Goal: Information Seeking & Learning: Learn about a topic

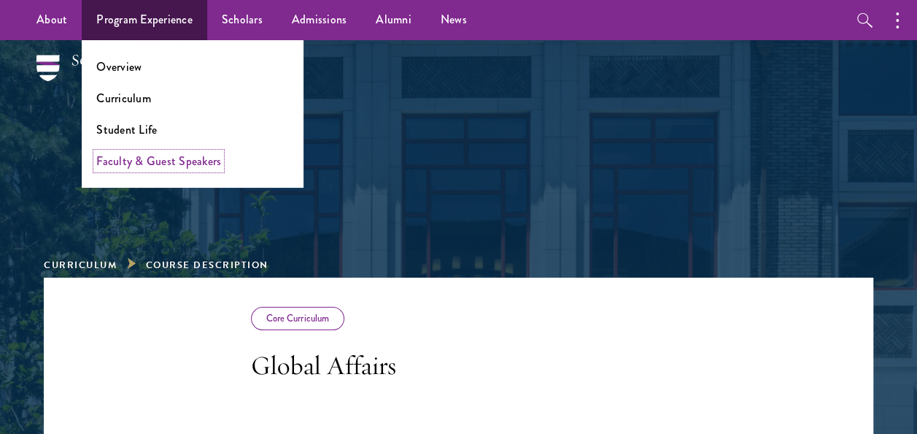
click at [185, 156] on link "Faculty & Guest Speakers" at bounding box center [158, 161] width 125 height 17
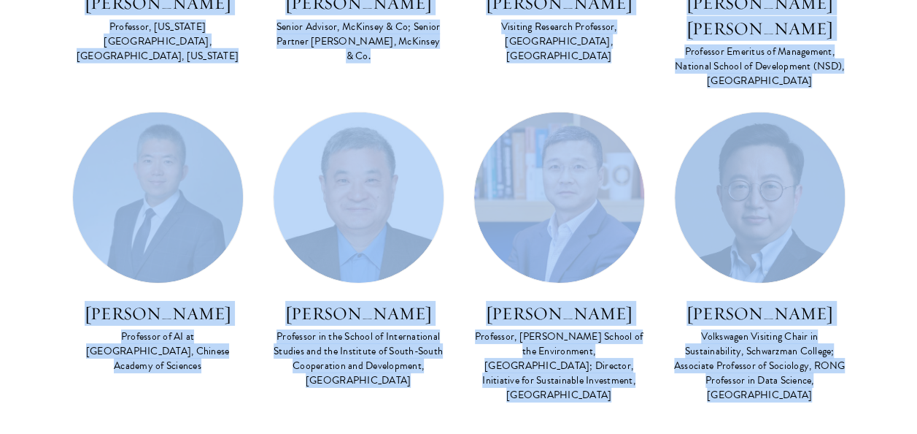
scroll to position [4975, 0]
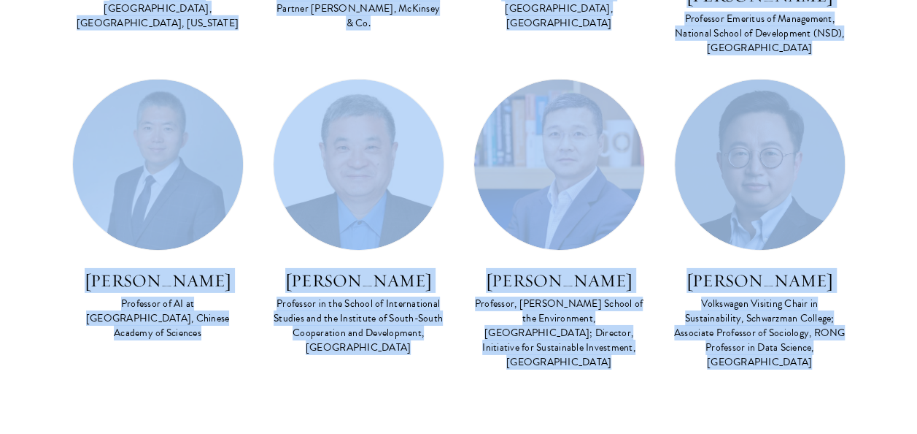
drag, startPoint x: 260, startPoint y: 86, endPoint x: 885, endPoint y: 217, distance: 638.3
copy main "Faculty Co Faculty Asian Regional Security FACULTY BIO Amitav Acharya Distingui…"
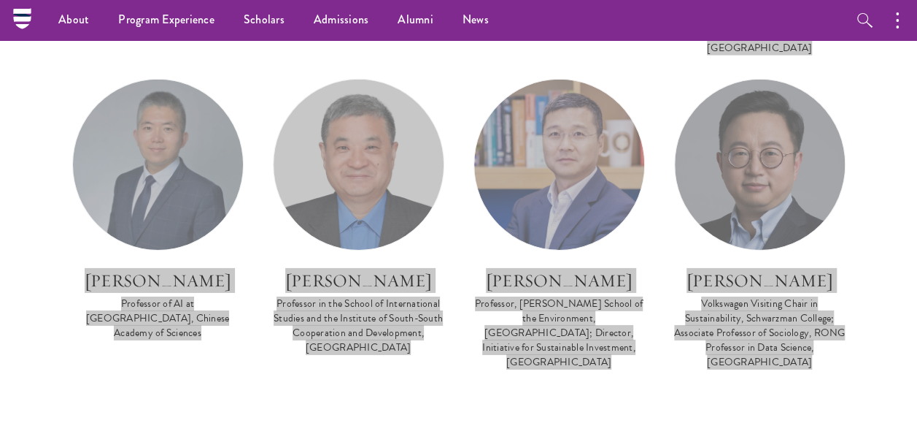
scroll to position [4446, 0]
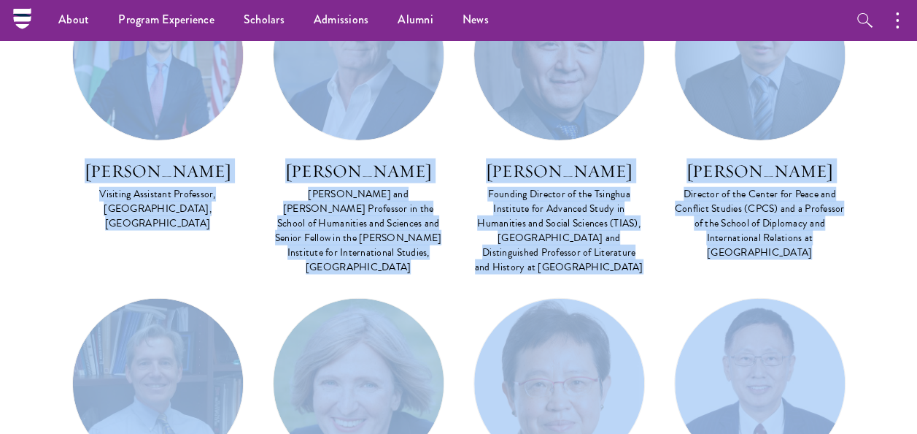
click at [490, 112] on div "Lead Faculty China’s Political Culture: Historical & Philosophical Perspectives…" at bounding box center [559, 133] width 201 height 328
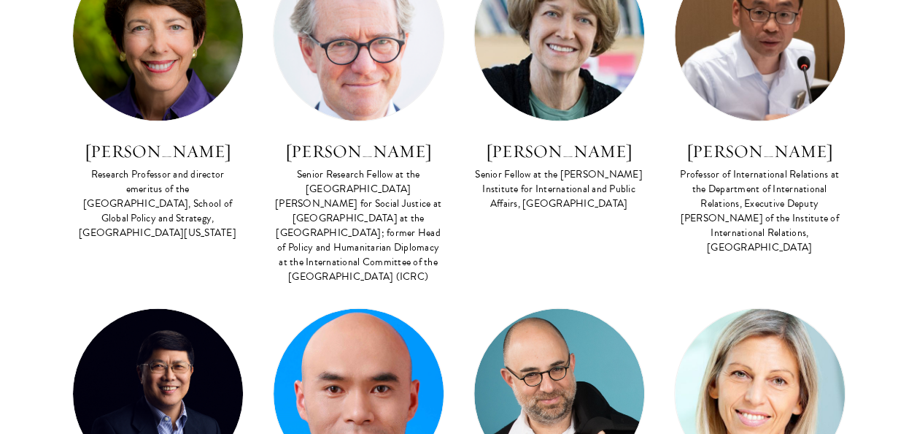
scroll to position [3822, 0]
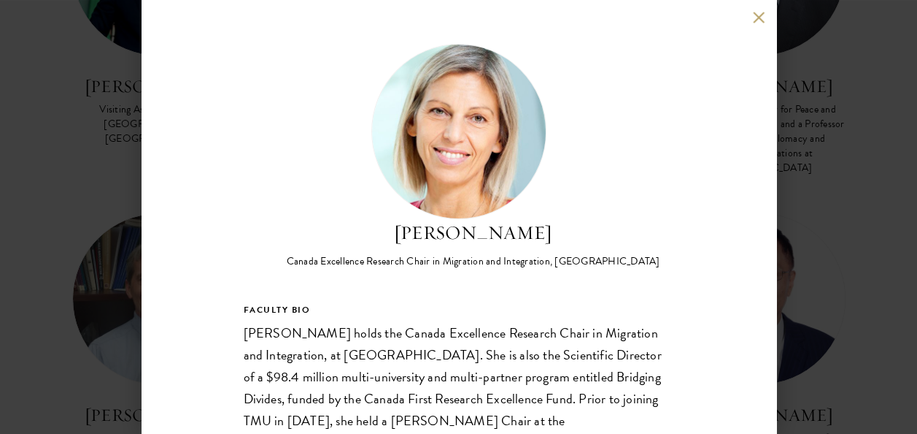
scroll to position [4531, 0]
click at [482, 235] on h2 "Anna Triandafyllidou" at bounding box center [474, 233] width 374 height 28
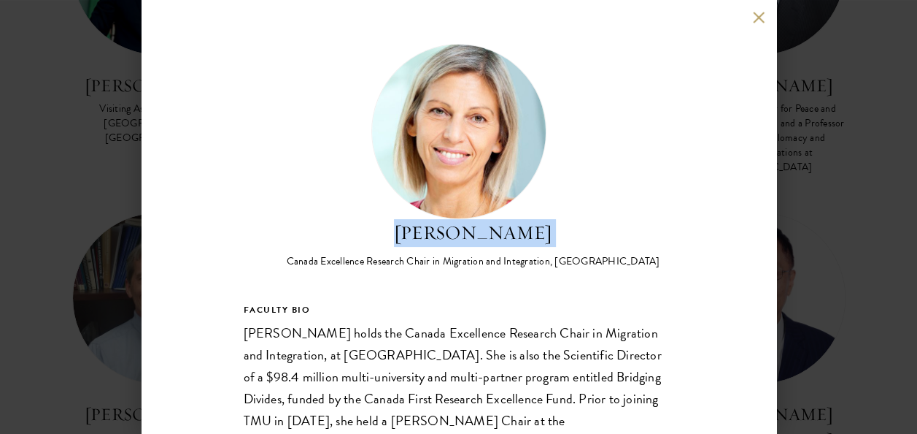
click at [482, 235] on h2 "Anna Triandafyllidou" at bounding box center [474, 233] width 374 height 28
copy div "Anna Triandafyllidou"
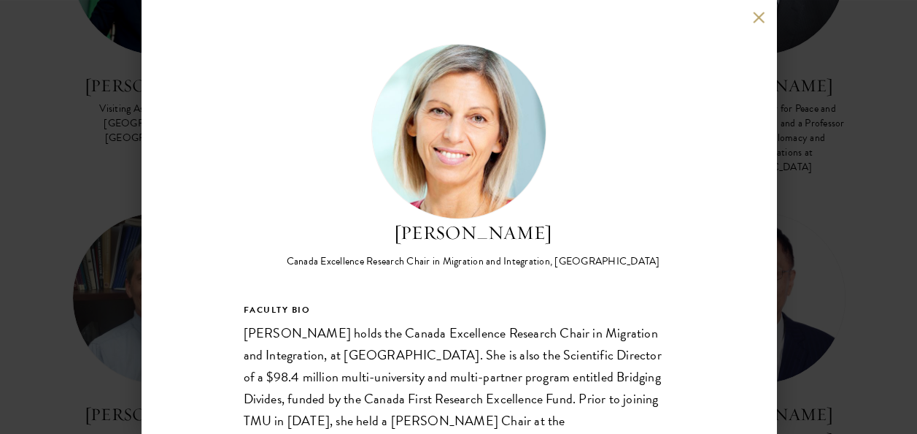
click at [803, 235] on div "Anna Triandafyllidou Canada Excellence Research Chair in Migration and Integrat…" at bounding box center [458, 217] width 917 height 434
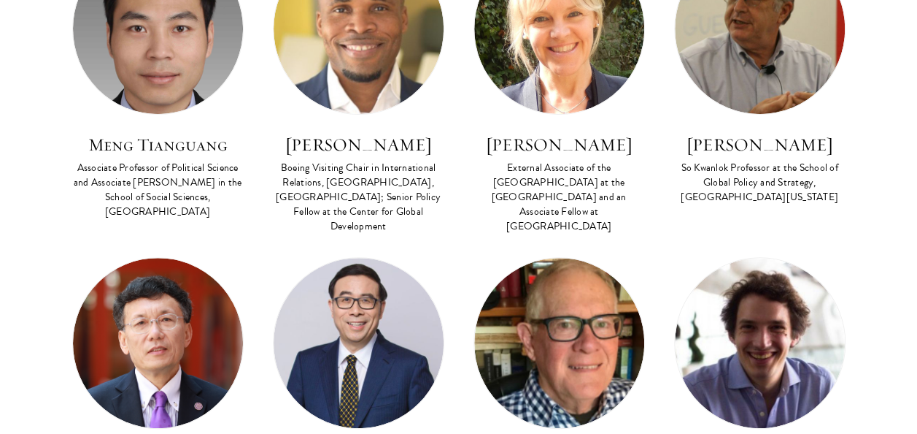
scroll to position [2859, 0]
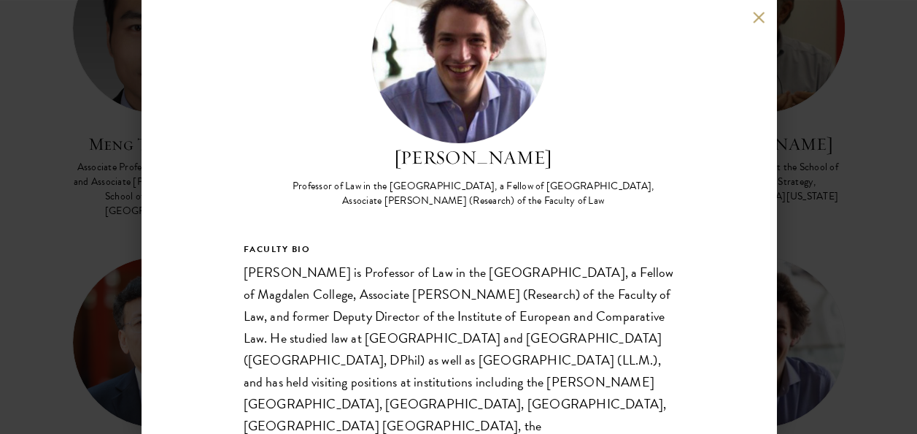
scroll to position [76, 0]
click at [459, 153] on h2 "Jeremias Adams-Prassl" at bounding box center [473, 157] width 401 height 28
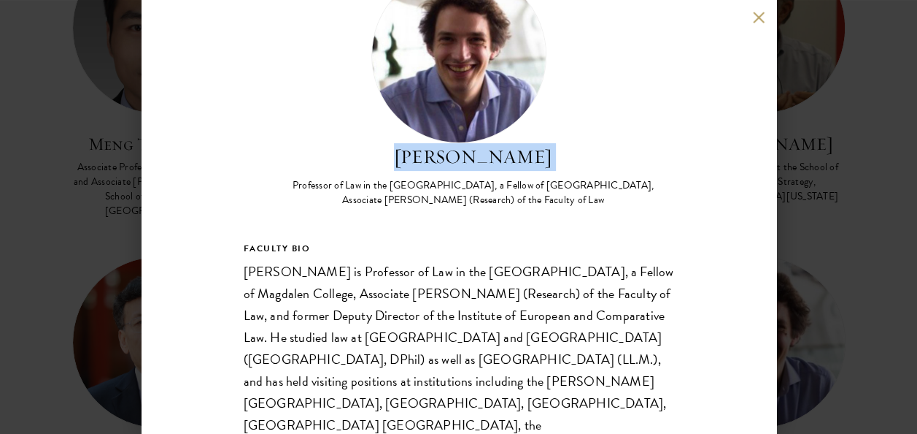
click at [459, 153] on h2 "Jeremias Adams-Prassl" at bounding box center [473, 157] width 401 height 28
copy div "Jeremias Adams-Prassl"
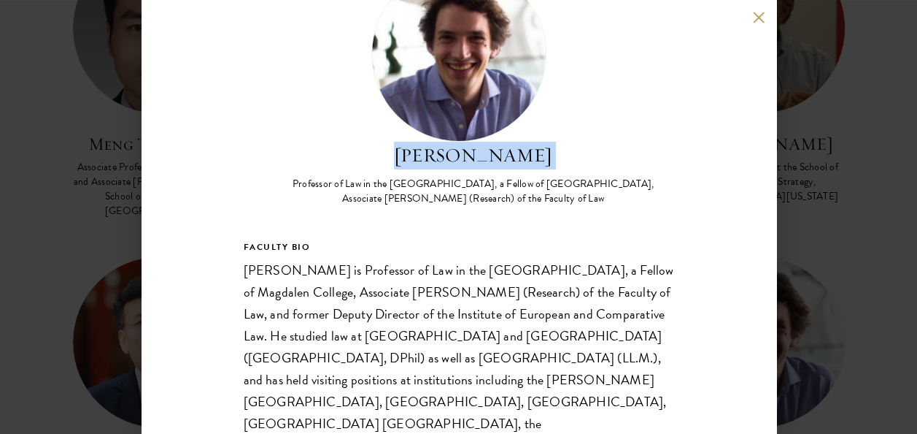
scroll to position [15, 0]
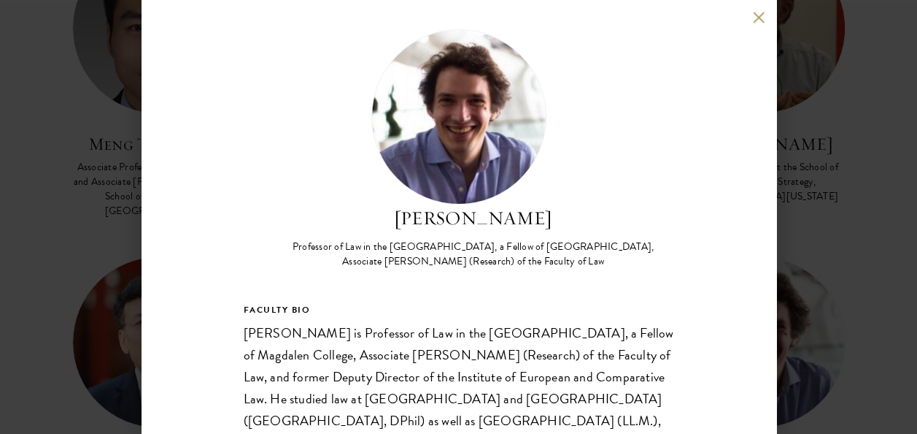
click at [825, 261] on div "Jeremias Adams-Prassl Professor of Law in the University of Oxford, a Fellow of…" at bounding box center [458, 217] width 917 height 434
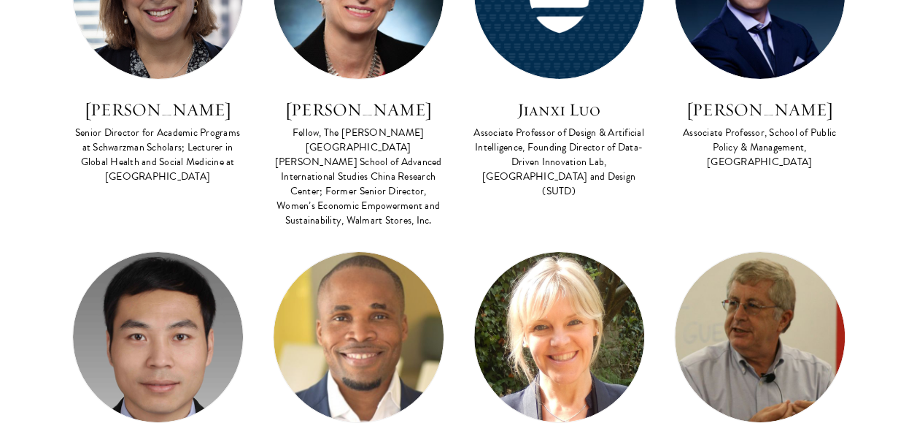
scroll to position [2559, 0]
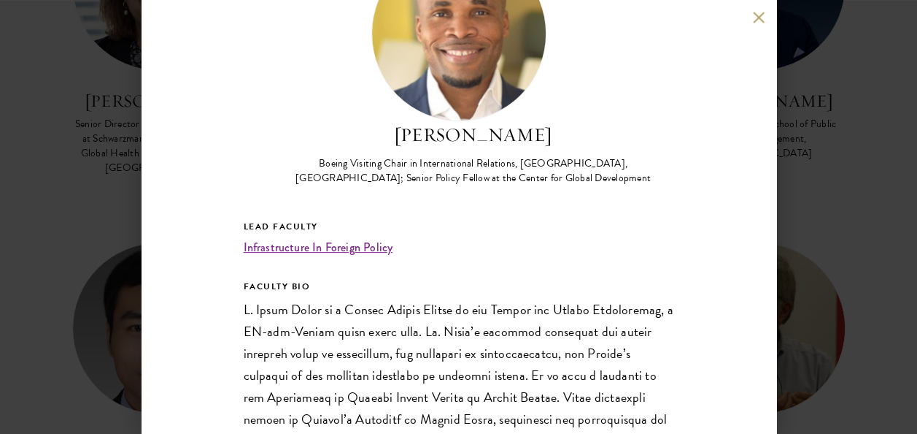
scroll to position [80, 0]
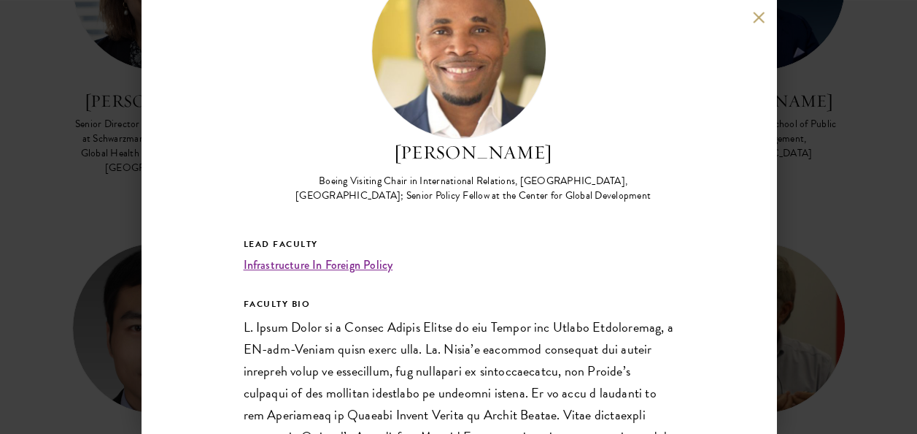
click at [442, 155] on h2 "Gyude Moore" at bounding box center [473, 153] width 401 height 28
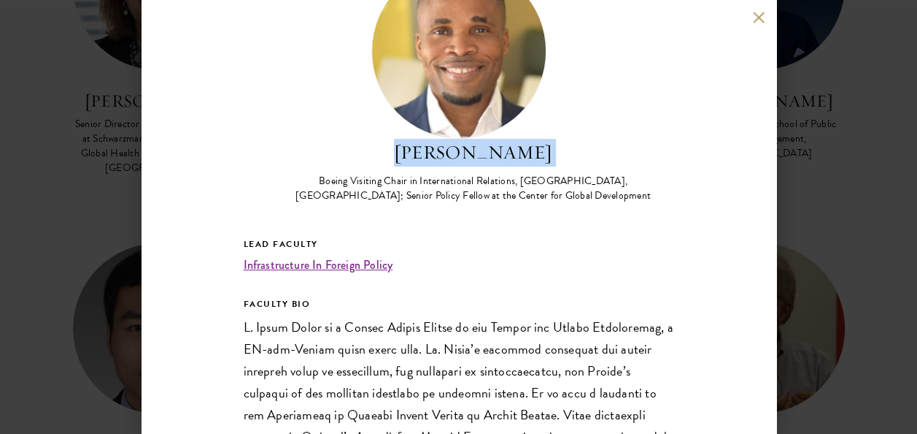
click at [442, 155] on h2 "Gyude Moore" at bounding box center [473, 153] width 401 height 28
copy div "Gyude Moore"
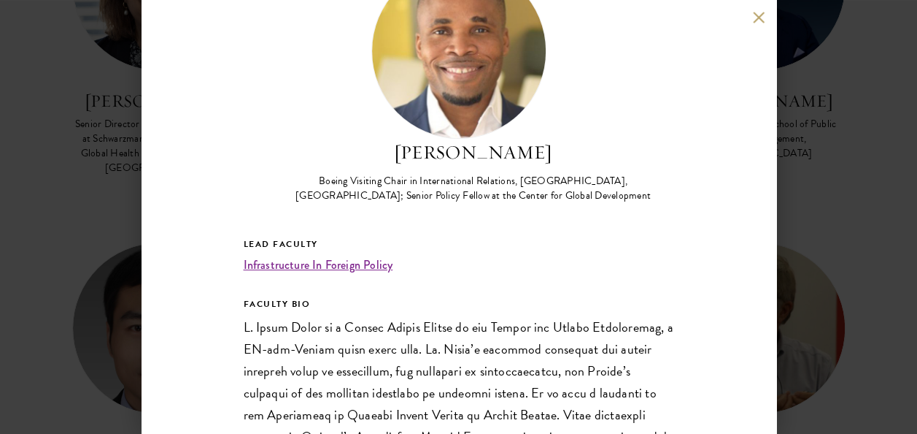
click at [817, 77] on div "Gyude Moore Boeing Visiting Chair in International Relations, Schwarzman Colleg…" at bounding box center [458, 217] width 917 height 434
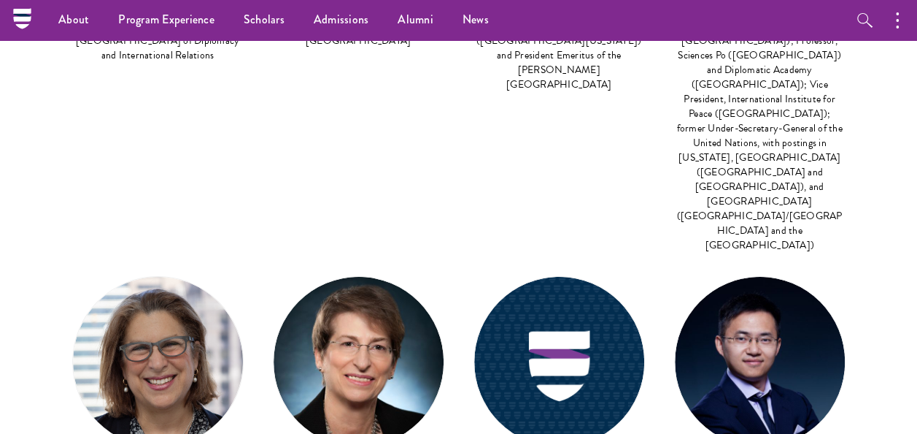
scroll to position [2182, 0]
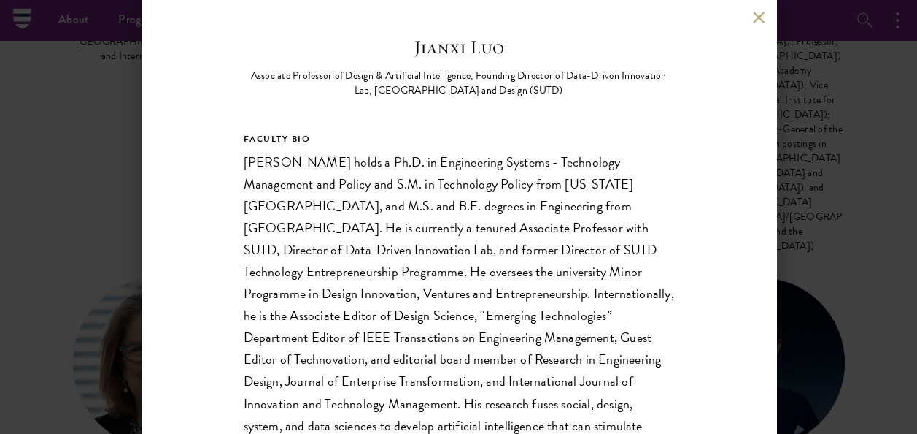
scroll to position [6, 0]
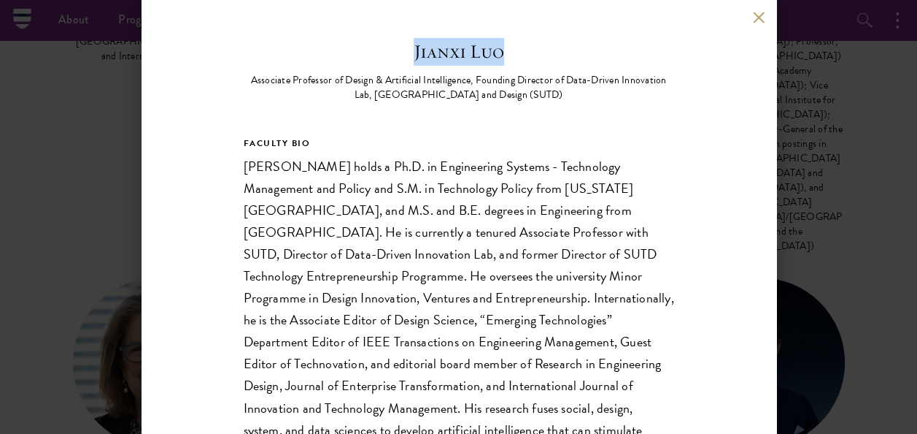
drag, startPoint x: 409, startPoint y: 54, endPoint x: 530, endPoint y: 43, distance: 121.7
click at [530, 43] on h2 "Jianxi Luo" at bounding box center [459, 52] width 431 height 28
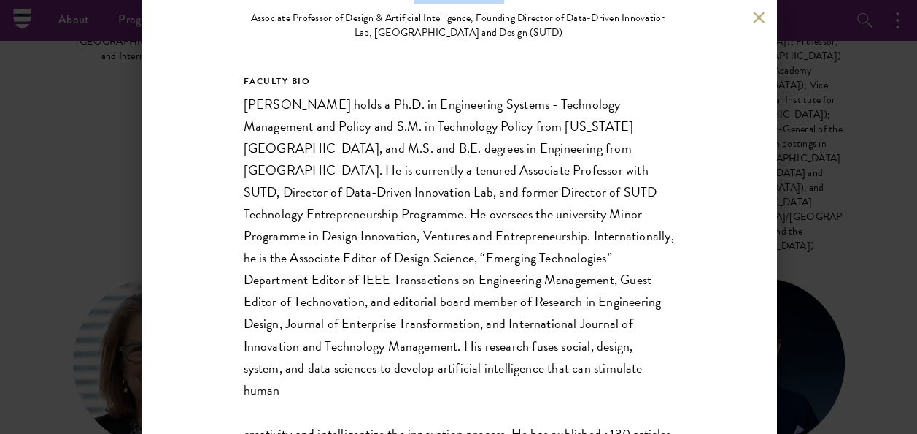
scroll to position [69, 0]
click at [518, 257] on div "FACULTY BIO Jianxi Luo holds a Ph.D. in Engineering Systems - Technology Manage…" at bounding box center [459, 323] width 431 height 503
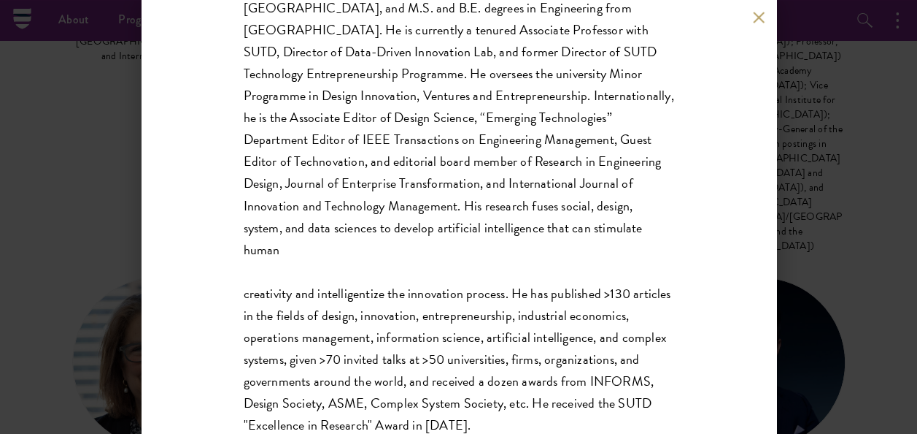
scroll to position [232, 0]
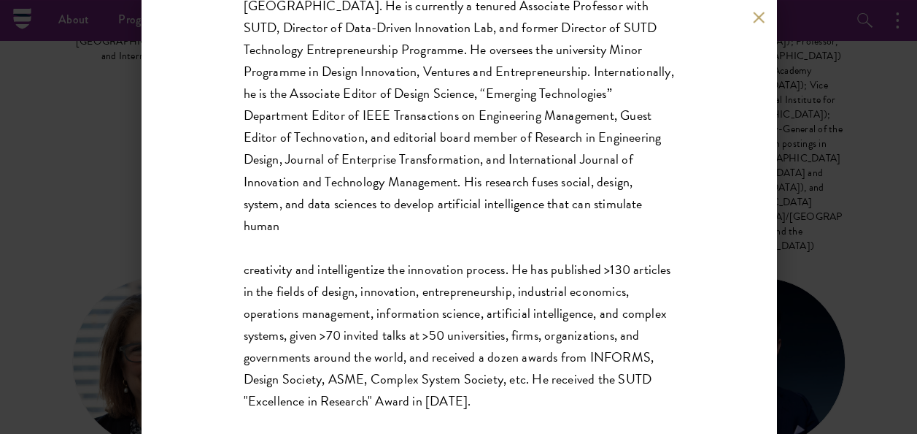
click at [88, 314] on div "Jianxi Luo Associate Professor of Design & Artificial Intelligence, Founding Di…" at bounding box center [458, 217] width 917 height 434
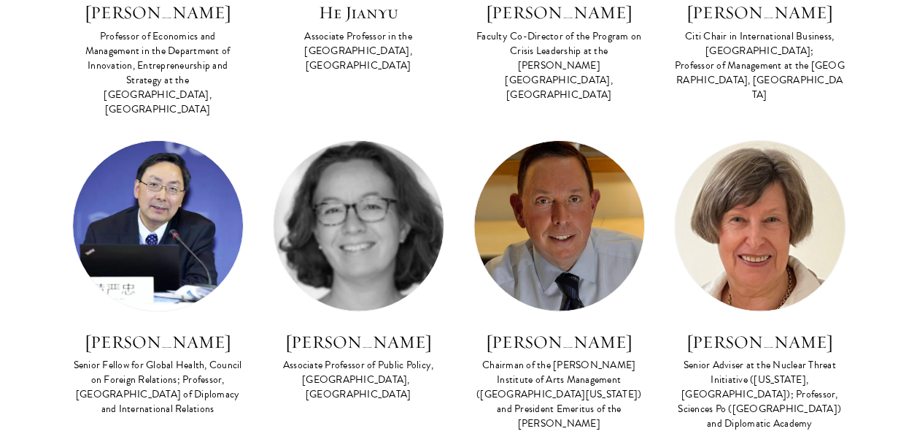
scroll to position [1829, 0]
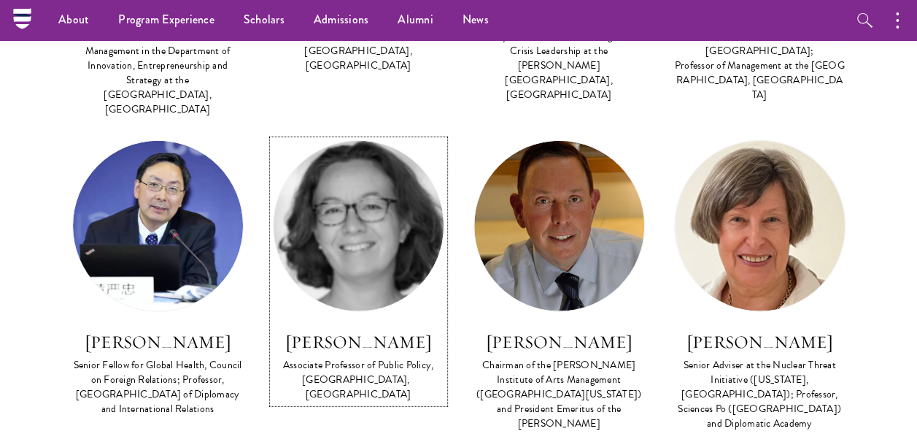
click at [359, 329] on h3 "Emily Jones" at bounding box center [359, 341] width 172 height 25
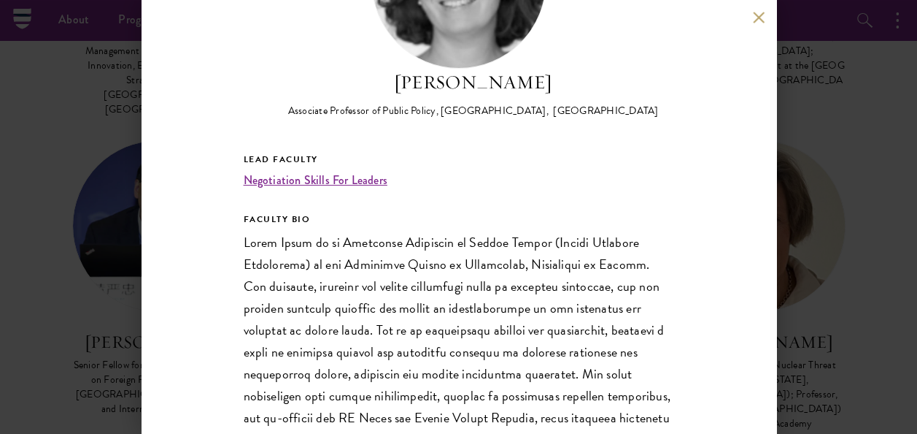
scroll to position [148, 0]
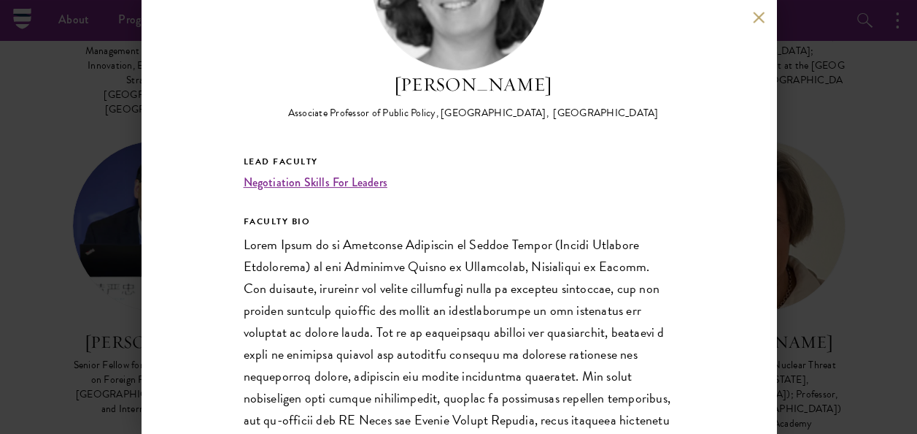
click at [454, 89] on h2 "Emily Jones" at bounding box center [473, 85] width 371 height 28
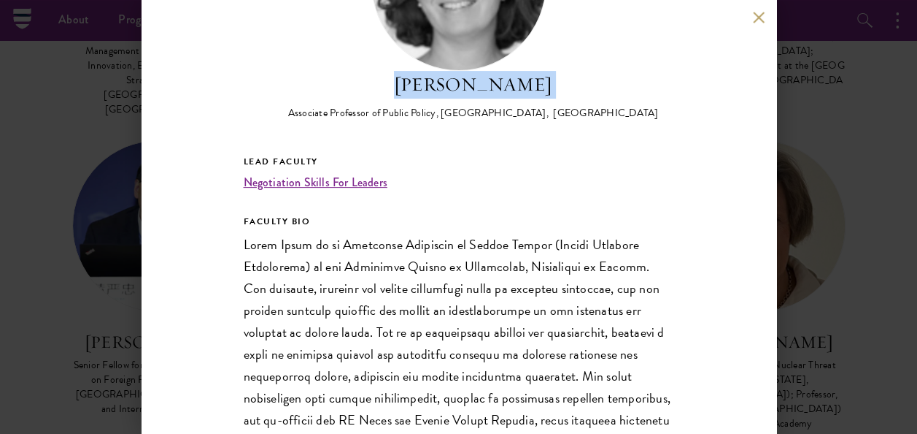
click at [454, 89] on h2 "Emily Jones" at bounding box center [473, 85] width 371 height 28
copy div "Emily Jones"
click at [761, 23] on button at bounding box center [759, 17] width 12 height 12
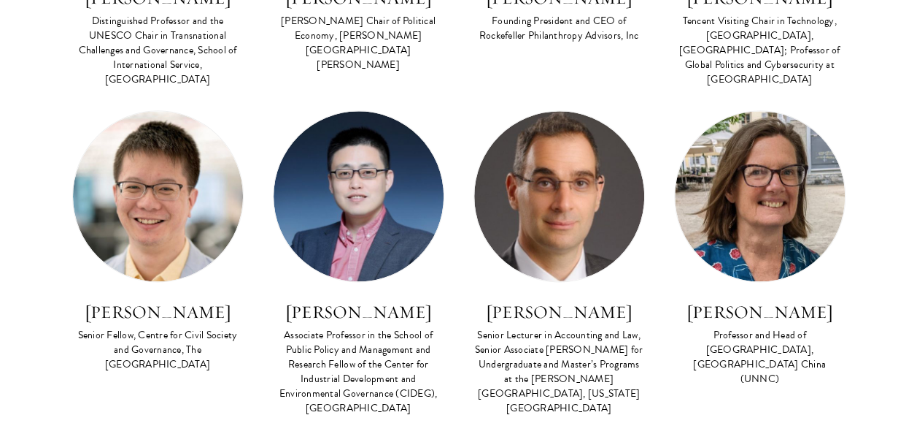
scroll to position [838, 0]
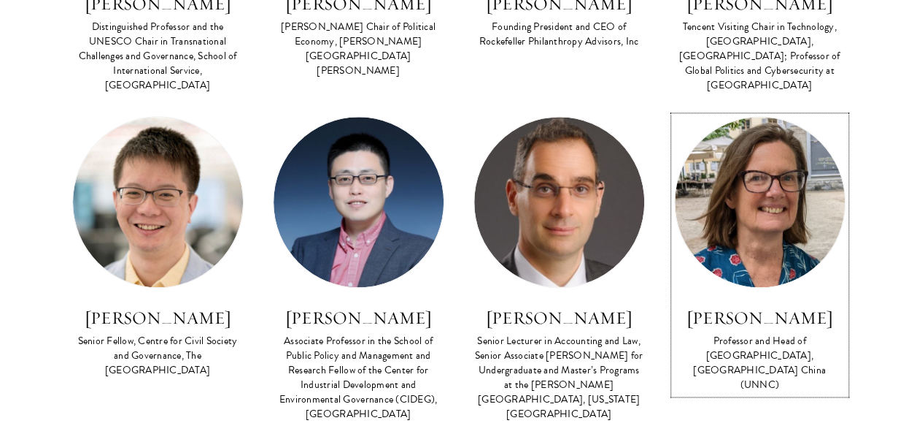
click at [739, 306] on h3 "Sarah Cook" at bounding box center [760, 317] width 172 height 25
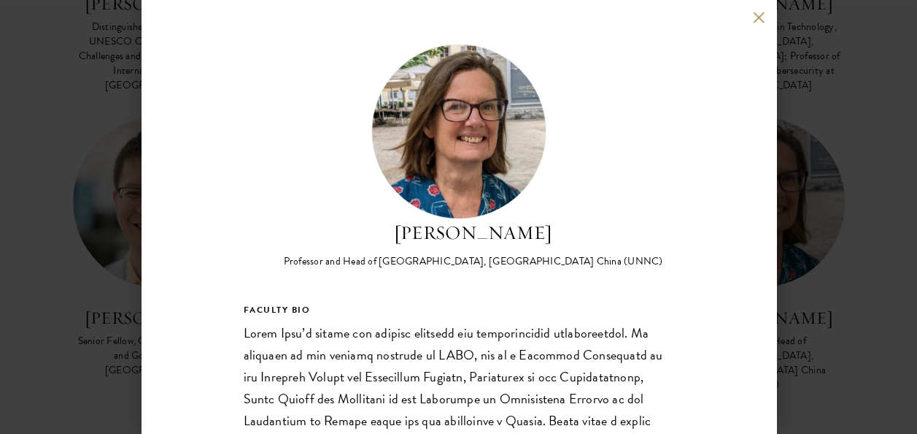
click at [752, 25] on div "Sarah Cook Professor and Head of School of Economics, University of Nottingham …" at bounding box center [459, 217] width 635 height 434
click at [764, 10] on div "Sarah Cook Professor and Head of School of Economics, University of Nottingham …" at bounding box center [459, 217] width 635 height 434
click at [758, 19] on button at bounding box center [759, 17] width 12 height 12
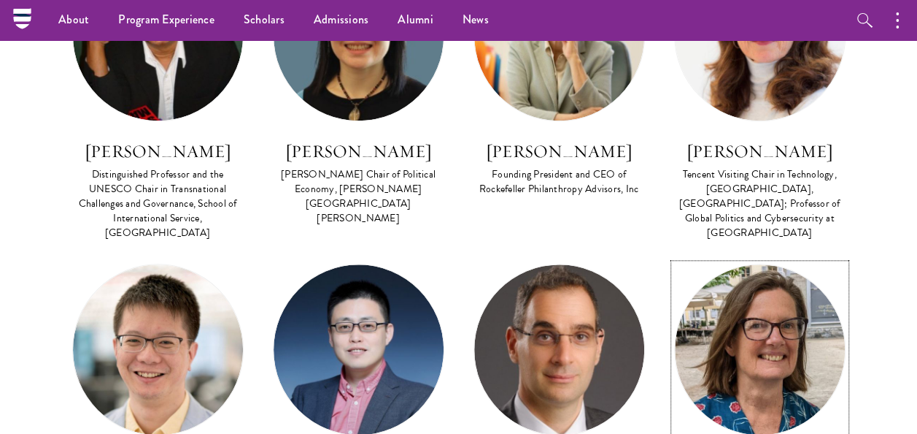
scroll to position [690, 0]
click at [734, 311] on img at bounding box center [760, 349] width 170 height 170
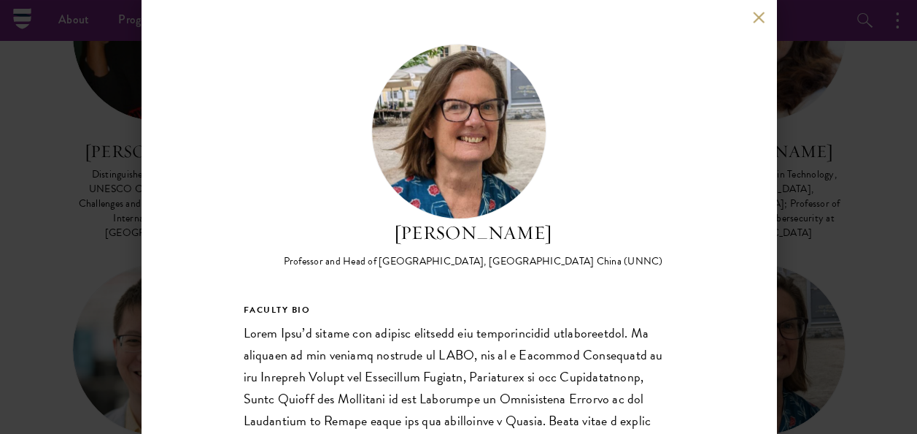
scroll to position [363, 0]
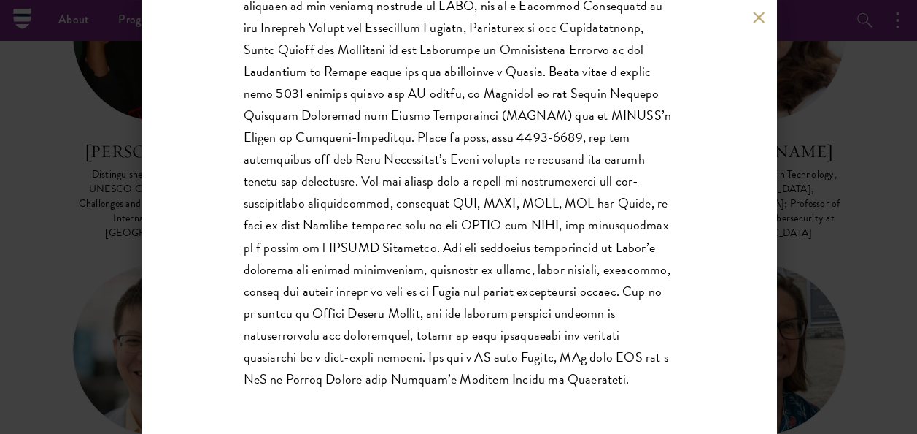
click at [823, 218] on div "Sarah Cook Professor and Head of School of Economics, University of Nottingham …" at bounding box center [458, 217] width 917 height 434
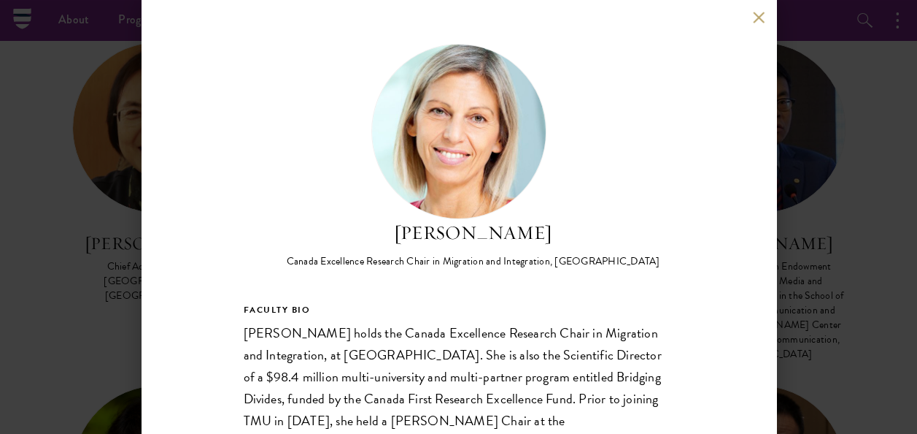
scroll to position [3386, 0]
click at [756, 19] on button at bounding box center [759, 17] width 12 height 12
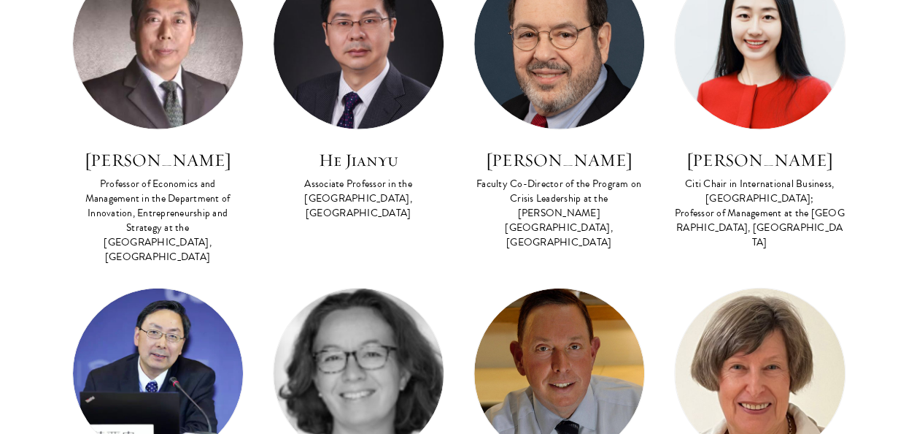
scroll to position [1934, 0]
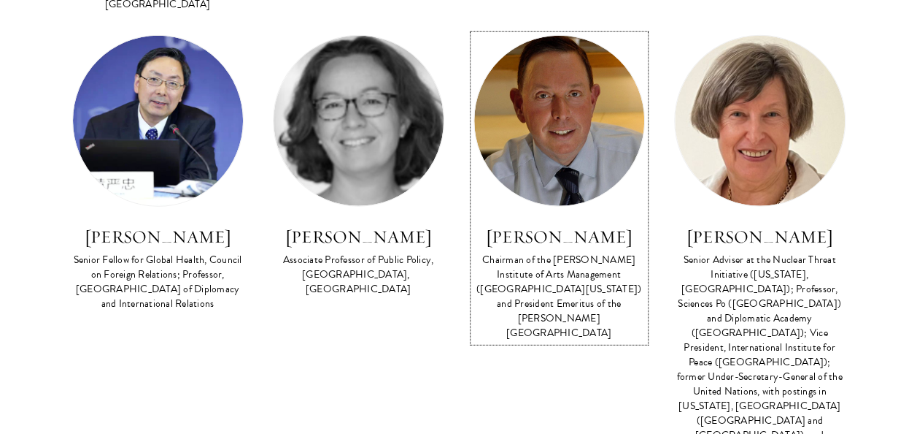
click at [551, 224] on h3 "Michael M. Kaiser" at bounding box center [560, 236] width 172 height 25
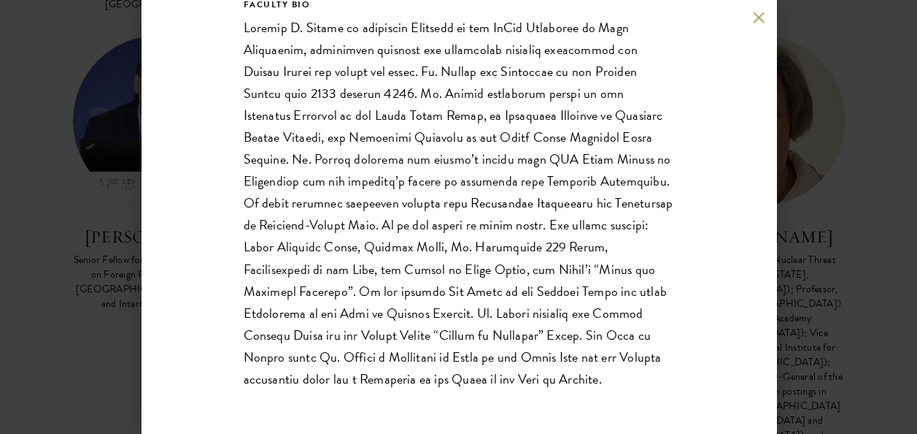
scroll to position [379, 0]
click at [838, 211] on div "Michael M. Kaiser Chairman of the DeVos Institute of Arts Management (Universit…" at bounding box center [458, 217] width 917 height 434
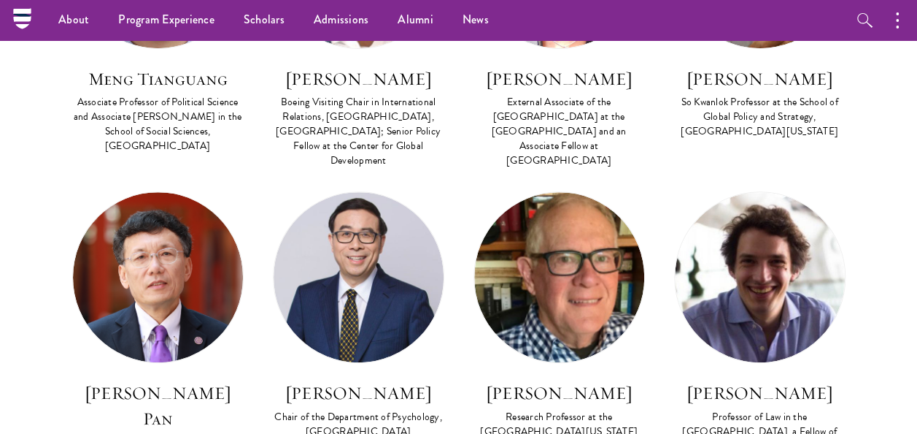
scroll to position [2922, 0]
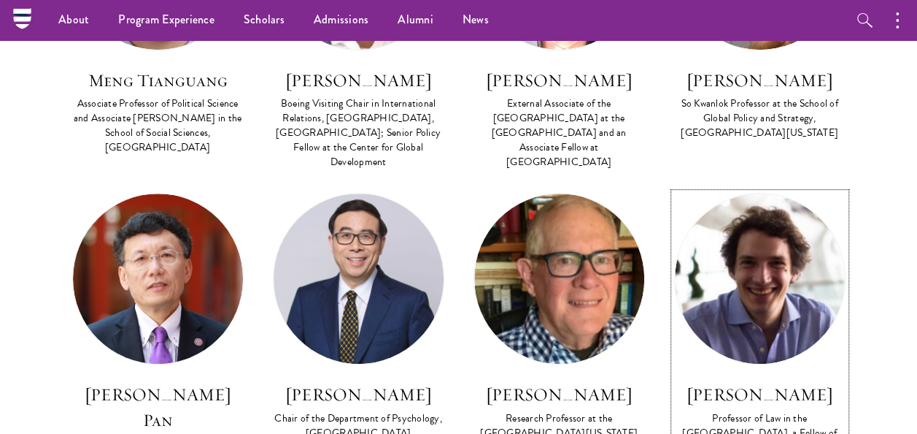
click at [757, 382] on h3 "Jeremias Adams-Prassl" at bounding box center [760, 394] width 172 height 25
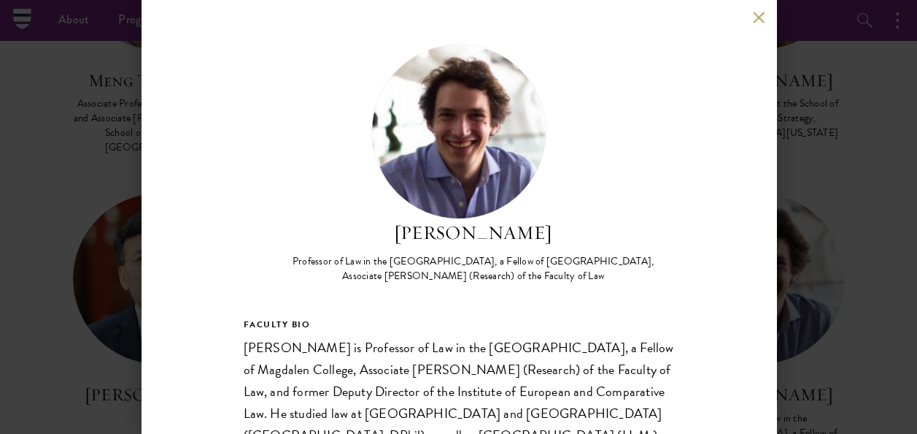
click at [449, 236] on h2 "Jeremias Adams-Prassl" at bounding box center [473, 233] width 401 height 28
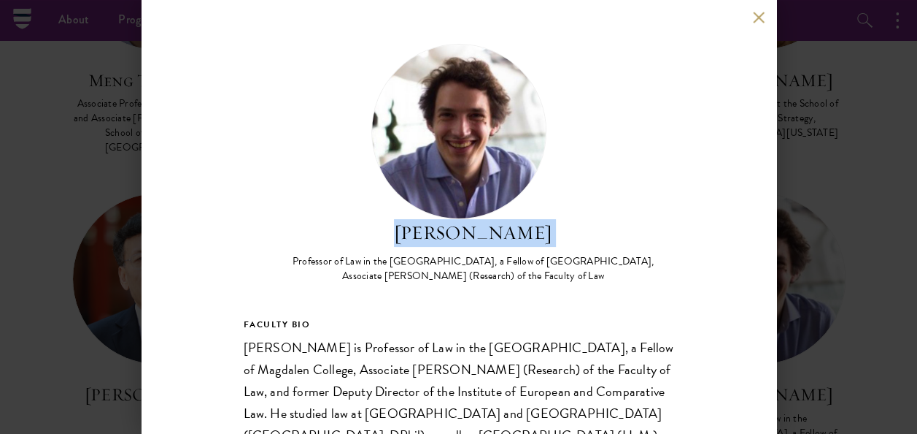
click at [449, 236] on h2 "Jeremias Adams-Prassl" at bounding box center [473, 233] width 401 height 28
copy div "Jeremias Adams-Prassl"
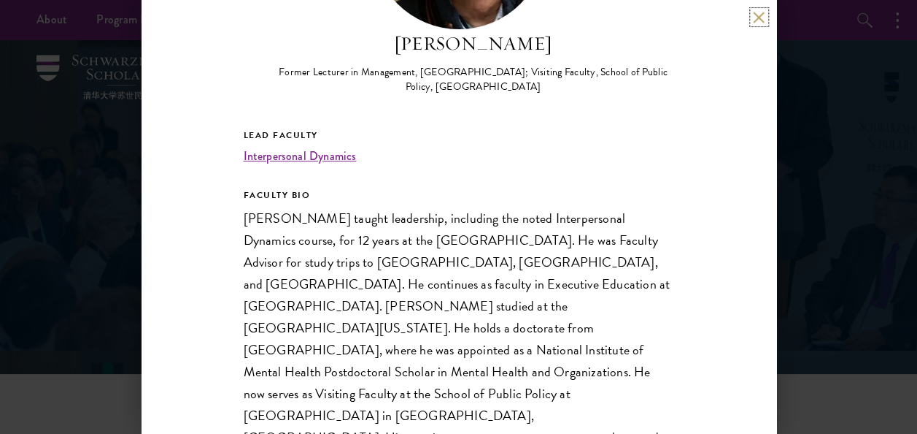
scroll to position [190, 0]
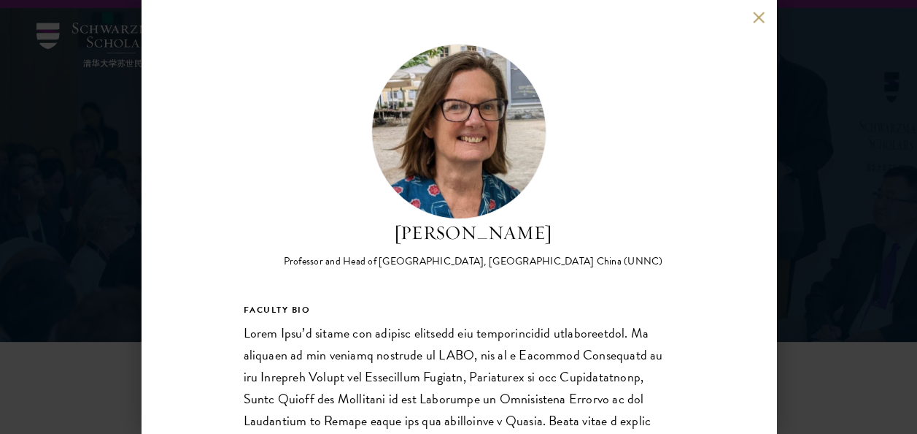
click at [460, 233] on h2 "Sarah Cook" at bounding box center [474, 233] width 380 height 28
click at [458, 234] on h2 "Sarah Cook" at bounding box center [474, 233] width 380 height 28
click at [480, 234] on h2 "Sarah Cook" at bounding box center [474, 233] width 380 height 28
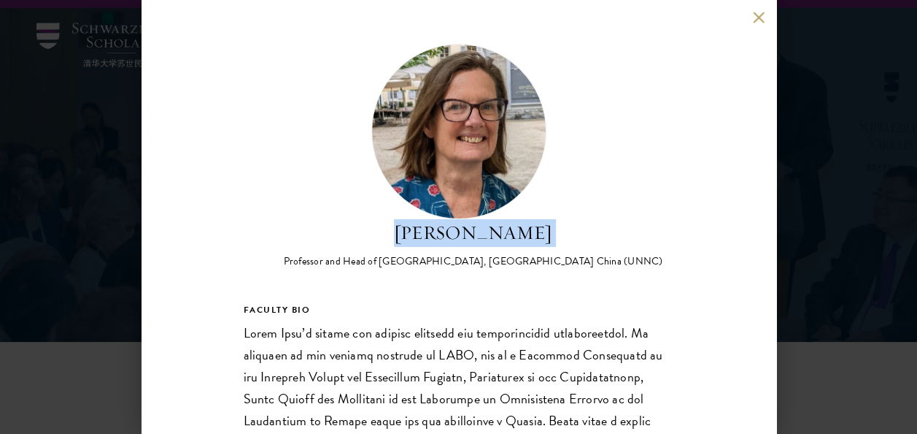
click at [480, 234] on h2 "Sarah Cook" at bounding box center [474, 233] width 380 height 28
copy div "Sarah Cook"
